Goal: Task Accomplishment & Management: Manage account settings

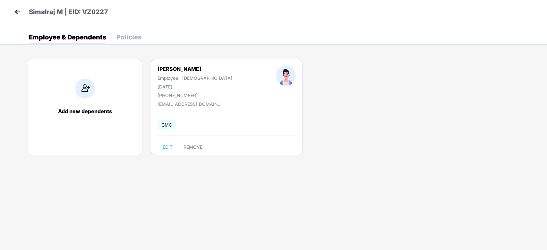
click at [19, 14] on img at bounding box center [18, 12] width 10 height 10
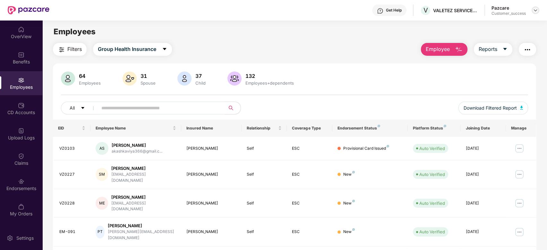
click at [537, 10] on img at bounding box center [535, 10] width 5 height 5
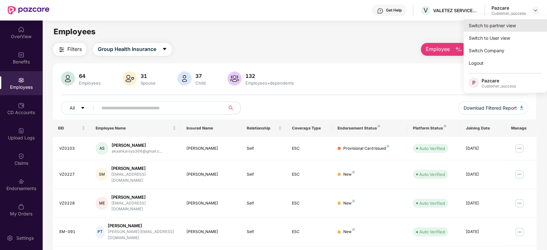
click at [498, 25] on div "Switch to partner view" at bounding box center [504, 25] width 83 height 13
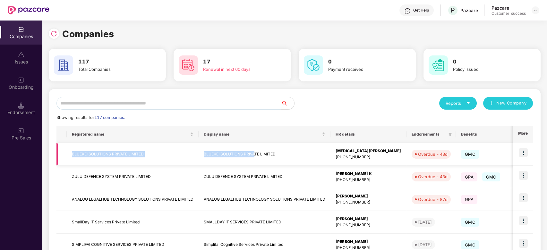
drag, startPoint x: 69, startPoint y: 152, endPoint x: 254, endPoint y: 159, distance: 184.8
click at [254, 159] on tr "BLUEKEI SOLUTIONS PRIVATE LIMITED BLUEKEI SOLUTIONS PRIVATE LIMITED [MEDICAL_DA…" at bounding box center [420, 154] width 728 height 23
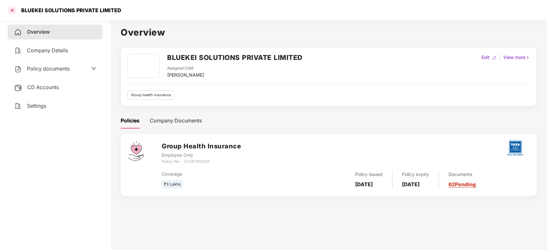
click at [9, 10] on div at bounding box center [12, 10] width 10 height 10
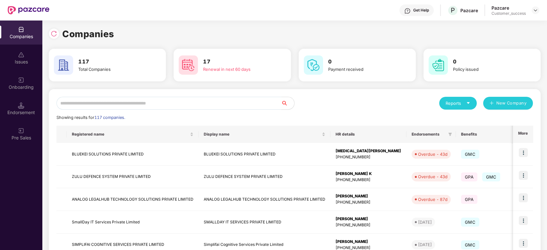
click at [162, 108] on input "text" at bounding box center [168, 103] width 225 height 13
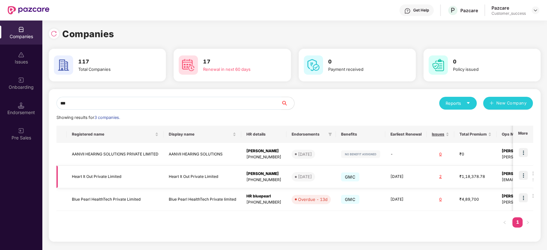
type input "***"
click at [111, 179] on td "Heart It Out Private Limited" at bounding box center [115, 177] width 97 height 23
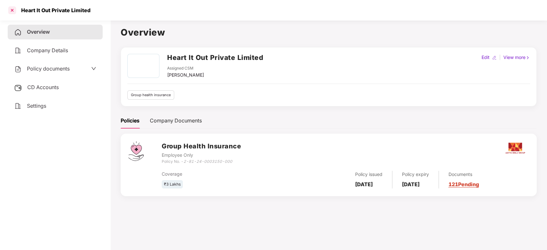
click at [12, 12] on div at bounding box center [12, 10] width 10 height 10
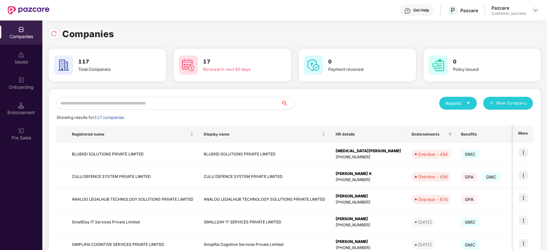
click at [118, 104] on input "text" at bounding box center [168, 103] width 225 height 13
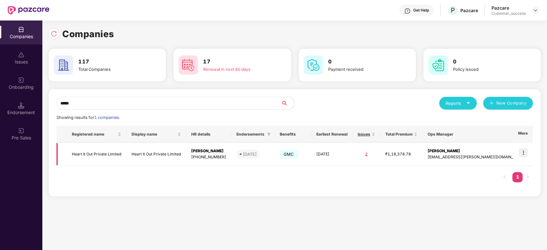
type input "*****"
click at [524, 154] on img at bounding box center [522, 152] width 9 height 9
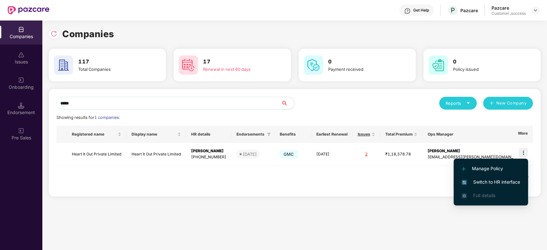
click at [480, 182] on span "Switch to HR interface" at bounding box center [490, 182] width 58 height 7
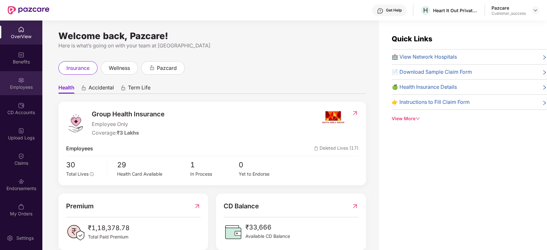
click at [16, 80] on div "Employees" at bounding box center [21, 83] width 42 height 24
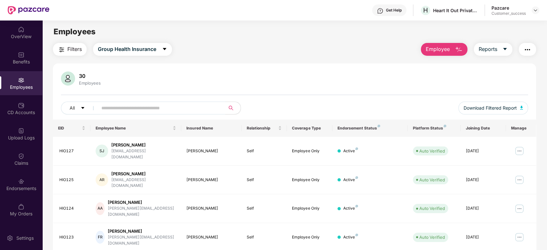
click at [154, 110] on input "text" at bounding box center [158, 108] width 115 height 10
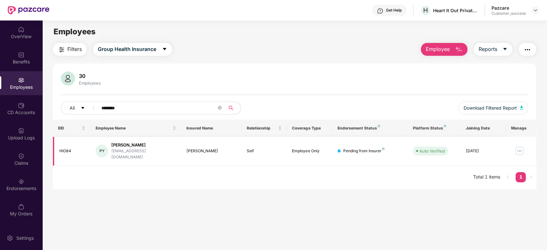
type input "********"
click at [516, 150] on img at bounding box center [519, 151] width 10 height 10
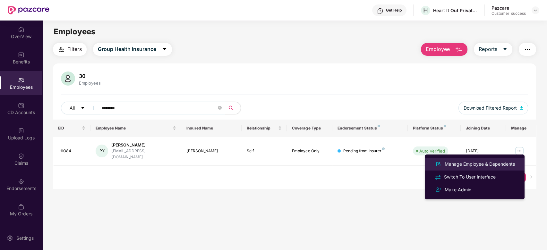
click at [481, 160] on li "Manage Employee & Dependents" at bounding box center [475, 164] width 100 height 13
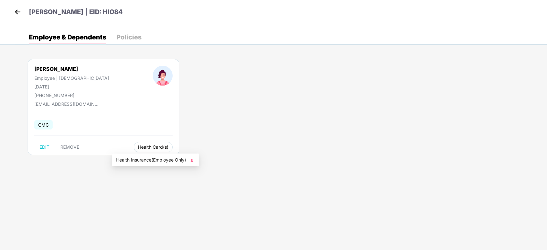
click at [138, 149] on span "Health Card(s)" at bounding box center [153, 147] width 30 height 3
click at [139, 160] on span "Health Insurance(Employee Only)" at bounding box center [155, 159] width 79 height 7
click at [17, 15] on img at bounding box center [18, 12] width 10 height 10
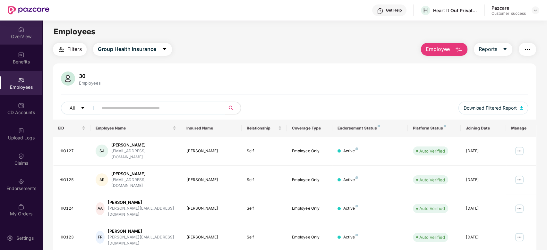
click at [24, 33] on div "OverView" at bounding box center [21, 36] width 42 height 6
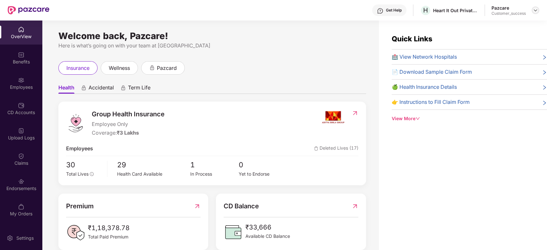
click at [535, 12] on img at bounding box center [535, 10] width 5 height 5
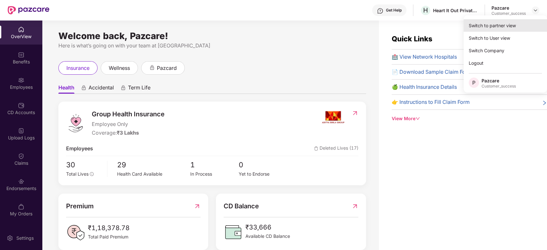
click at [504, 24] on div "Switch to partner view" at bounding box center [504, 25] width 83 height 13
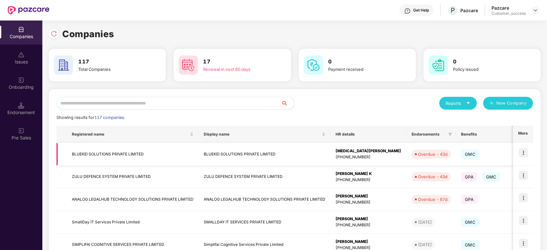
click at [97, 157] on td "BLUEKEI SOLUTIONS PRIVATE LIMITED" at bounding box center [133, 154] width 132 height 23
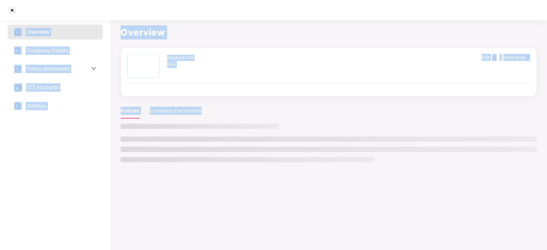
click at [97, 157] on div "Overview Company Details Policy documents CD Accounts Settings" at bounding box center [55, 134] width 95 height 218
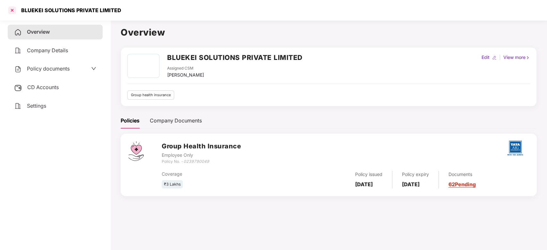
click at [12, 9] on div at bounding box center [12, 10] width 10 height 10
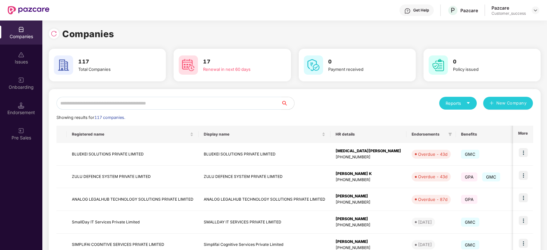
click at [108, 105] on input "text" at bounding box center [168, 103] width 225 height 13
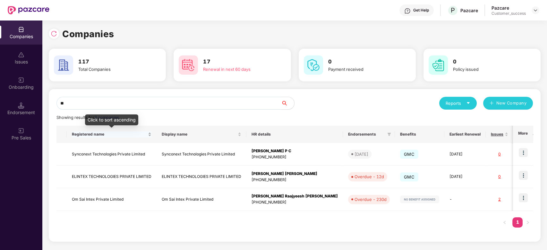
type input "*"
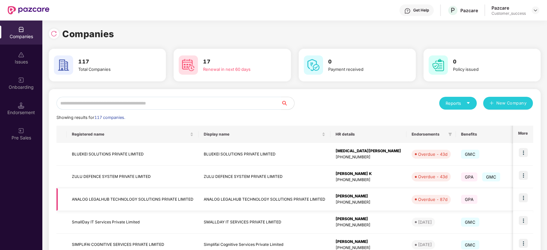
click at [112, 200] on td "ANALOG LEGALHUB TECHNOLOGY SOLUTIONS PRIVATE LIMITED" at bounding box center [133, 199] width 132 height 23
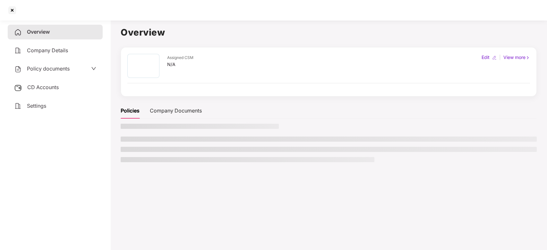
click at [112, 200] on main "Overview Assigned CSM N/A Edit | View more Policies Company Documents" at bounding box center [328, 143] width 436 height 250
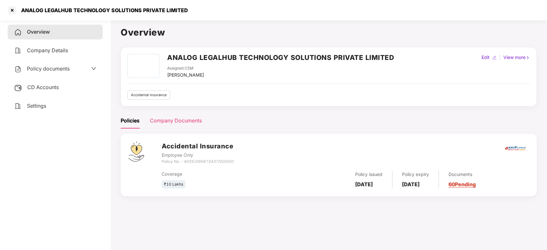
click at [181, 123] on div "Company Documents" at bounding box center [176, 121] width 52 height 8
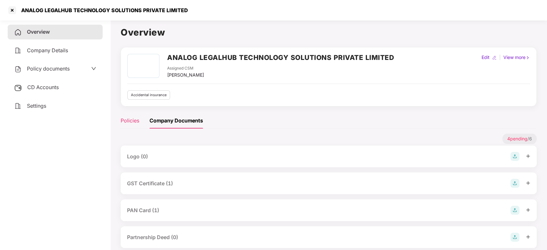
click at [135, 117] on div "Policies" at bounding box center [130, 121] width 19 height 8
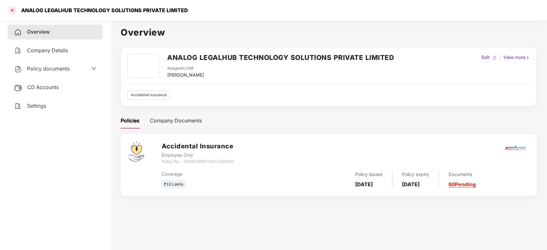
click at [13, 11] on div at bounding box center [12, 10] width 10 height 10
